Goal: Navigation & Orientation: Find specific page/section

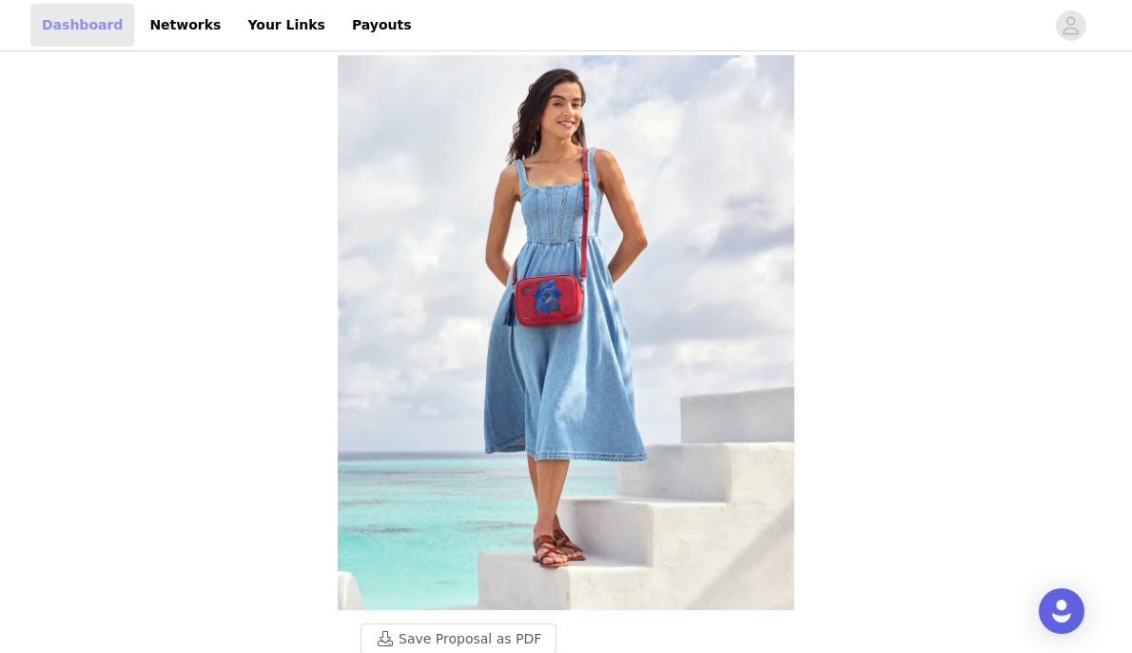
click at [84, 24] on link "Dashboard" at bounding box center [82, 25] width 104 height 43
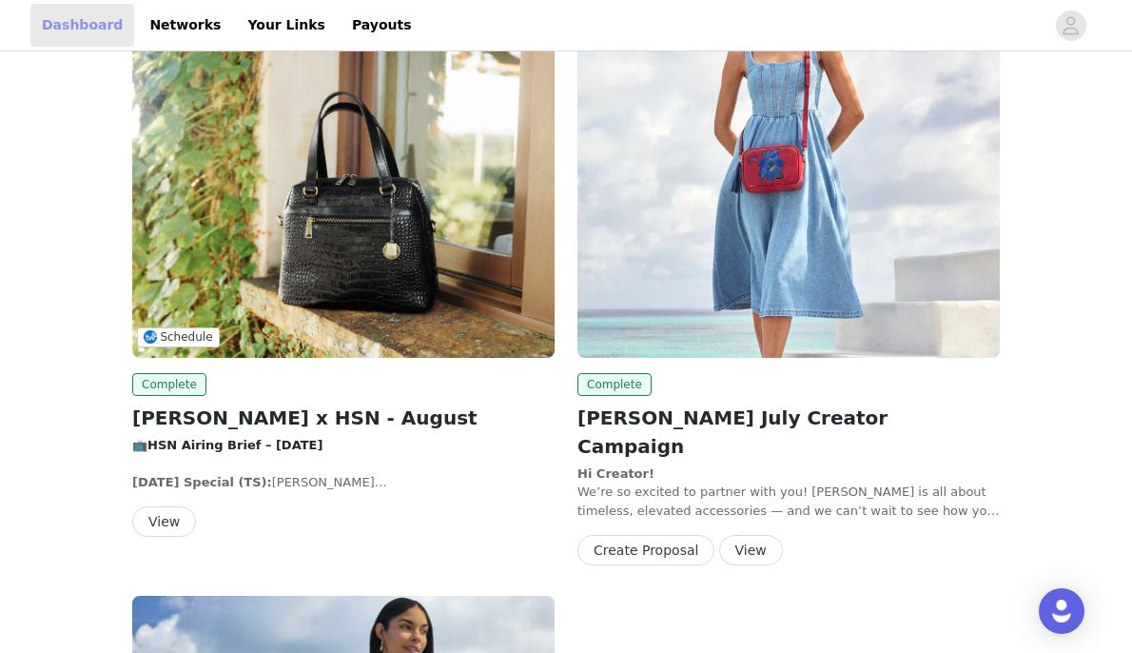
scroll to position [224, 0]
